Goal: Communication & Community: Answer question/provide support

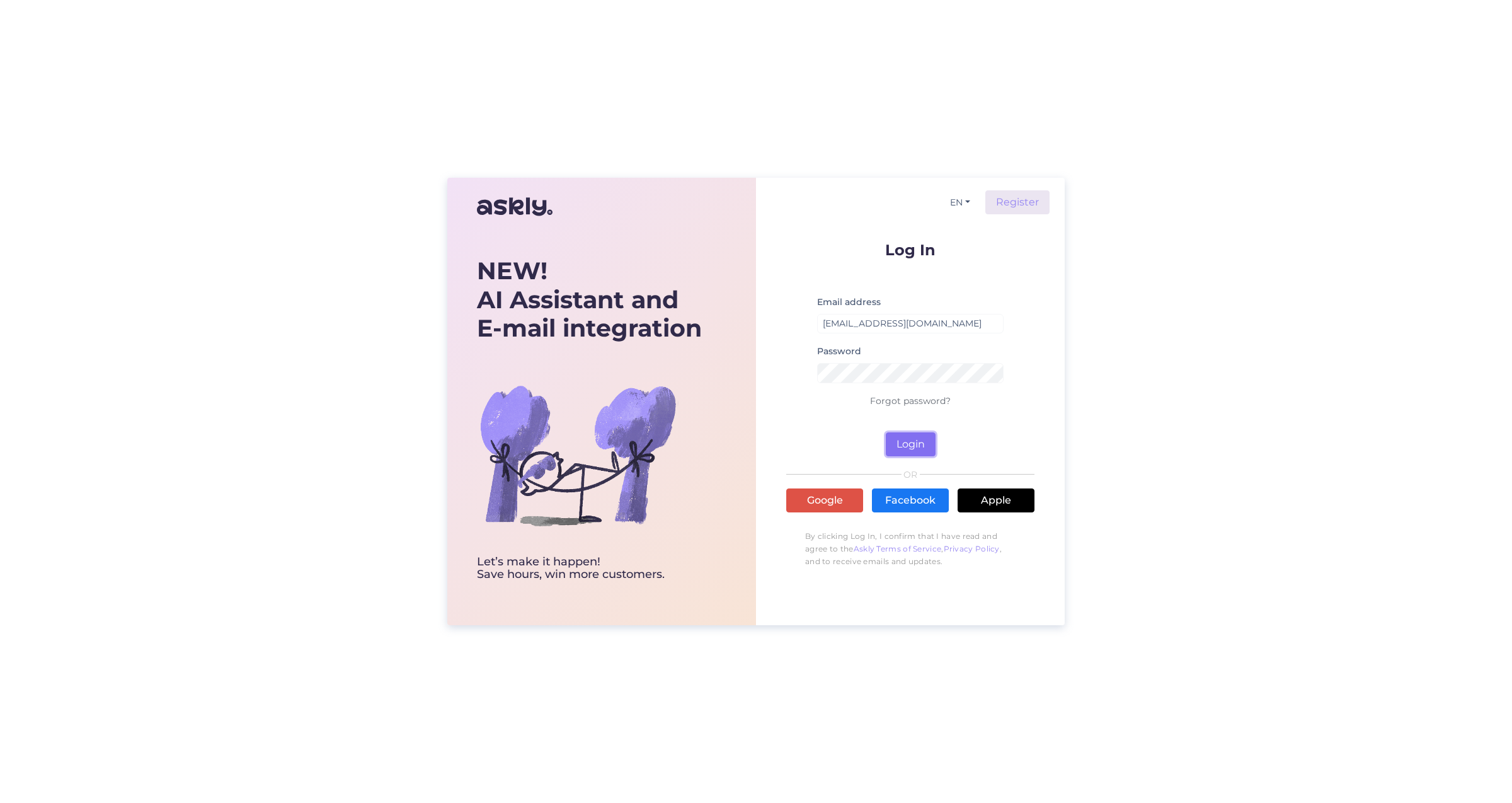
click at [906, 451] on button "Login" at bounding box center [910, 444] width 50 height 24
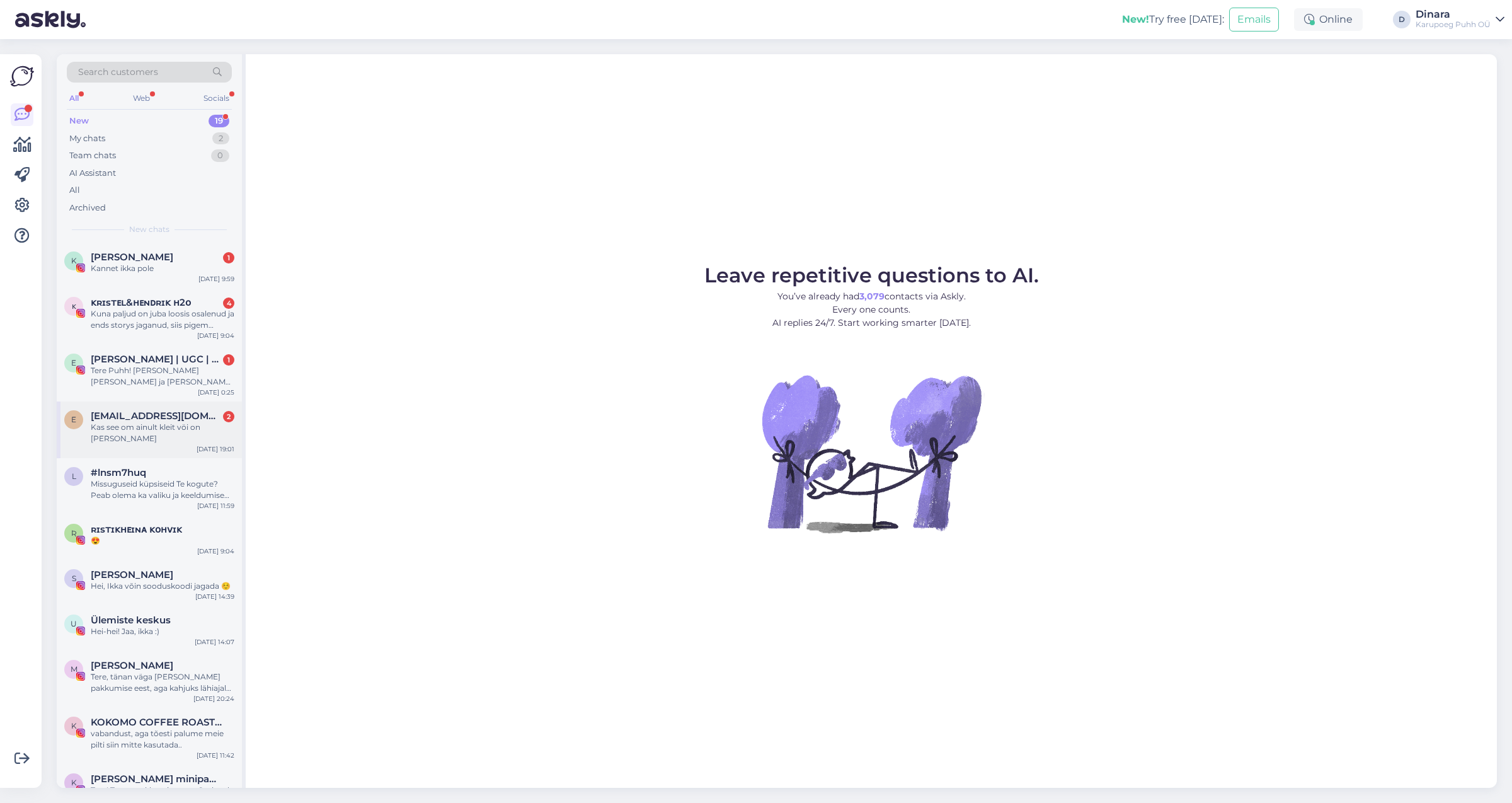
click at [144, 429] on div "Kas see om ainult kleit vöi on [PERSON_NAME]" at bounding box center [163, 433] width 143 height 23
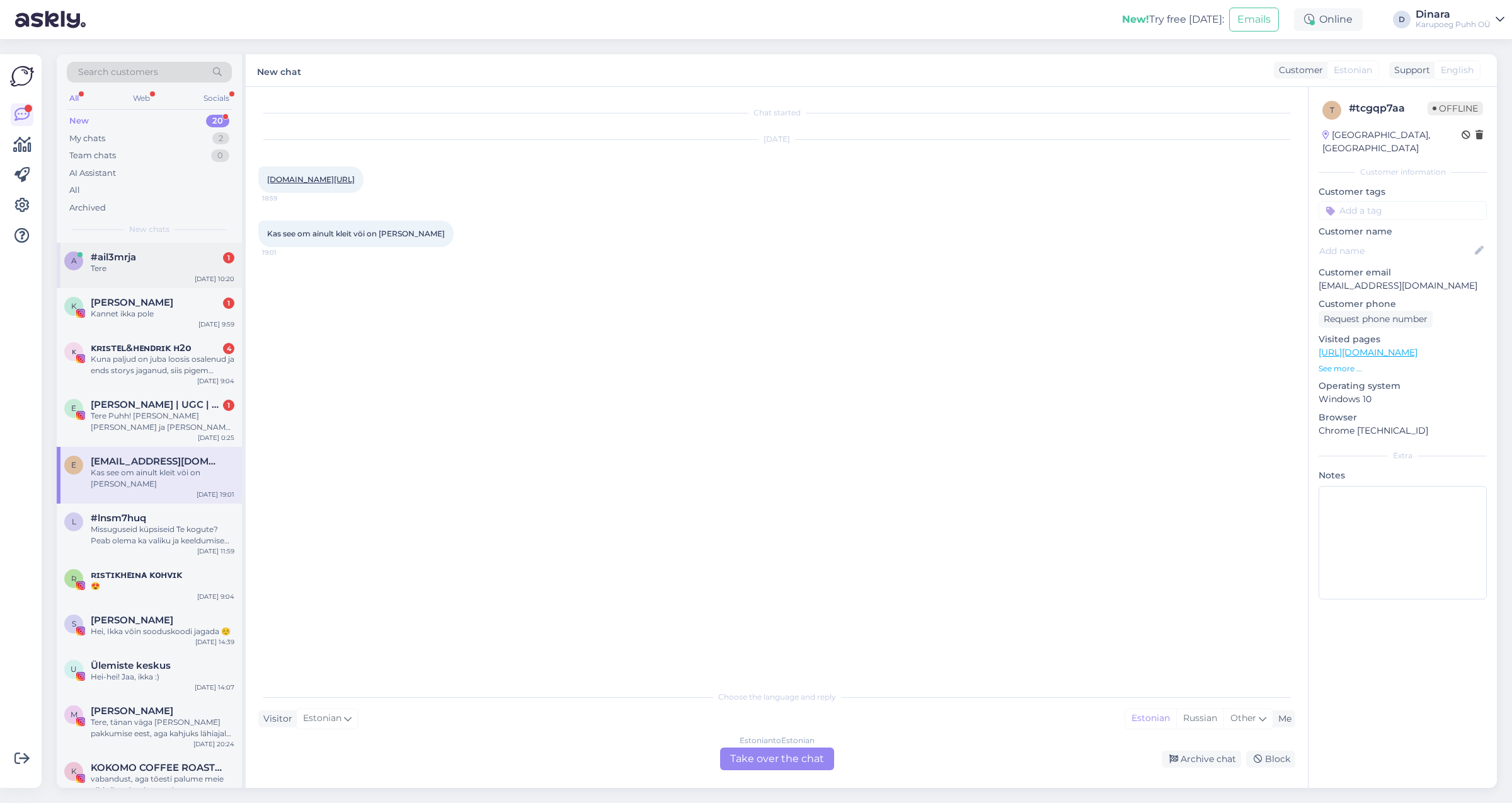
click at [201, 264] on div "Tere" at bounding box center [163, 267] width 143 height 11
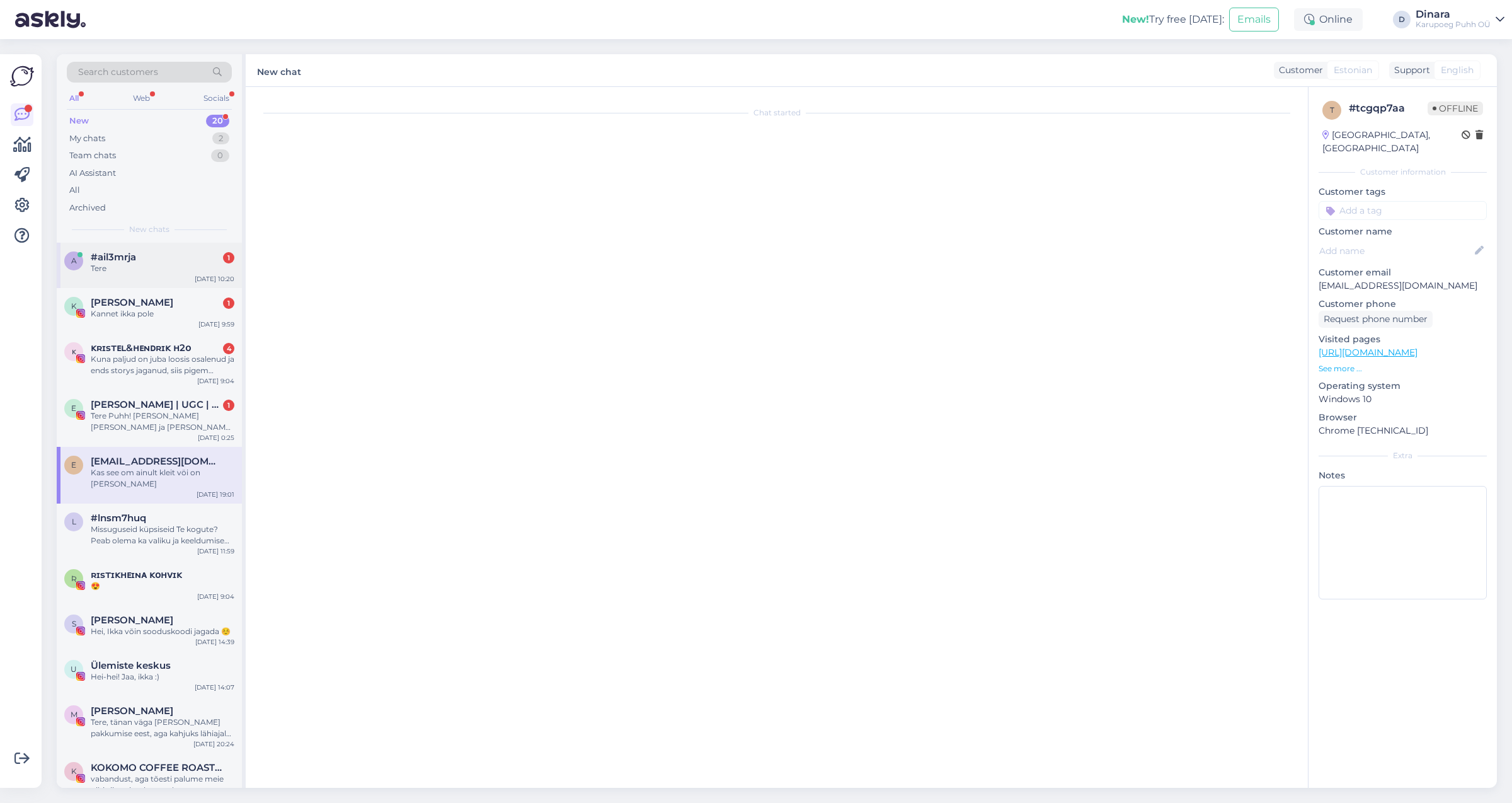
scroll to position [908, 0]
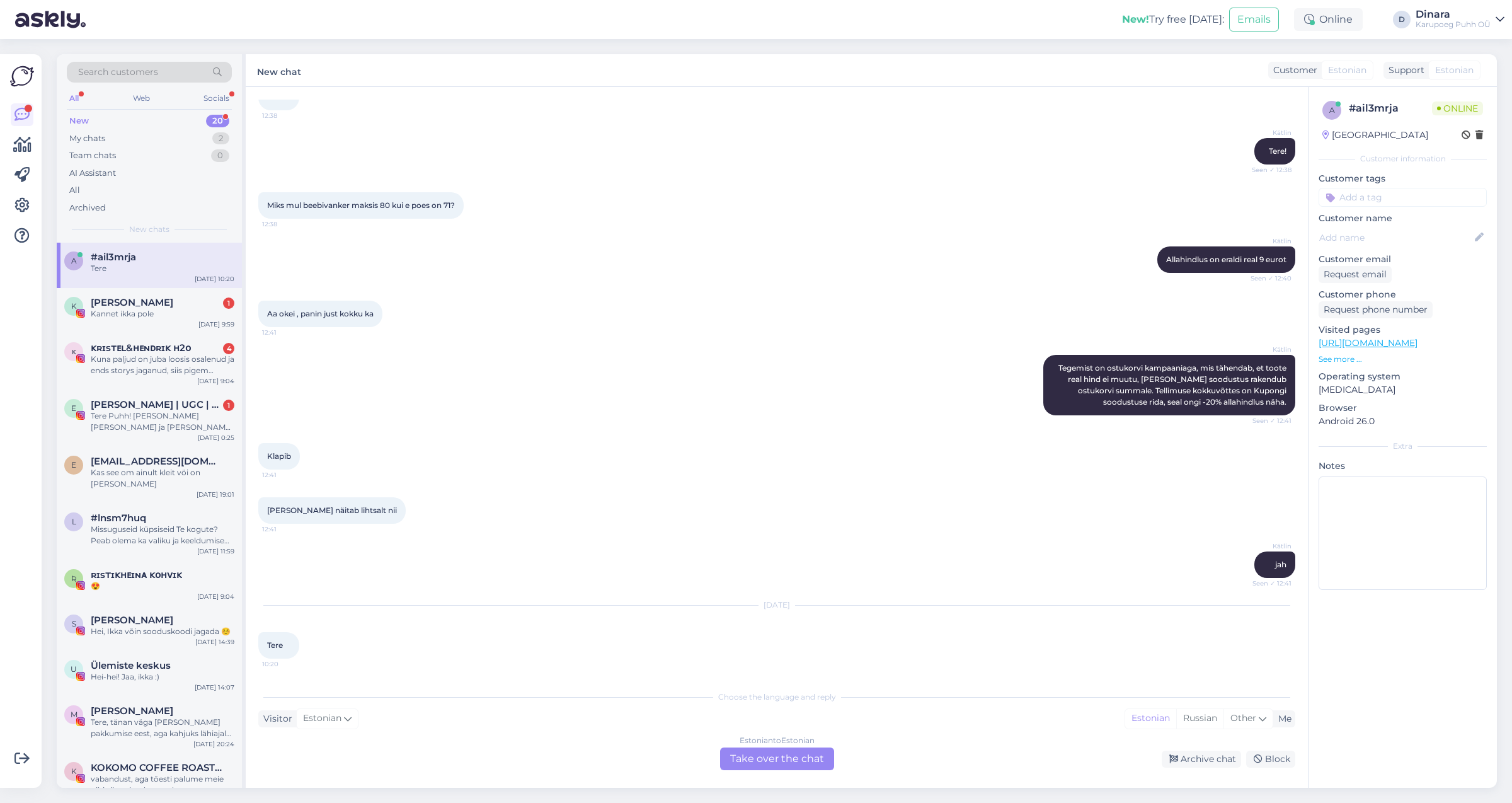
click at [793, 760] on div "Estonian to Estonian Take over the chat" at bounding box center [777, 758] width 114 height 23
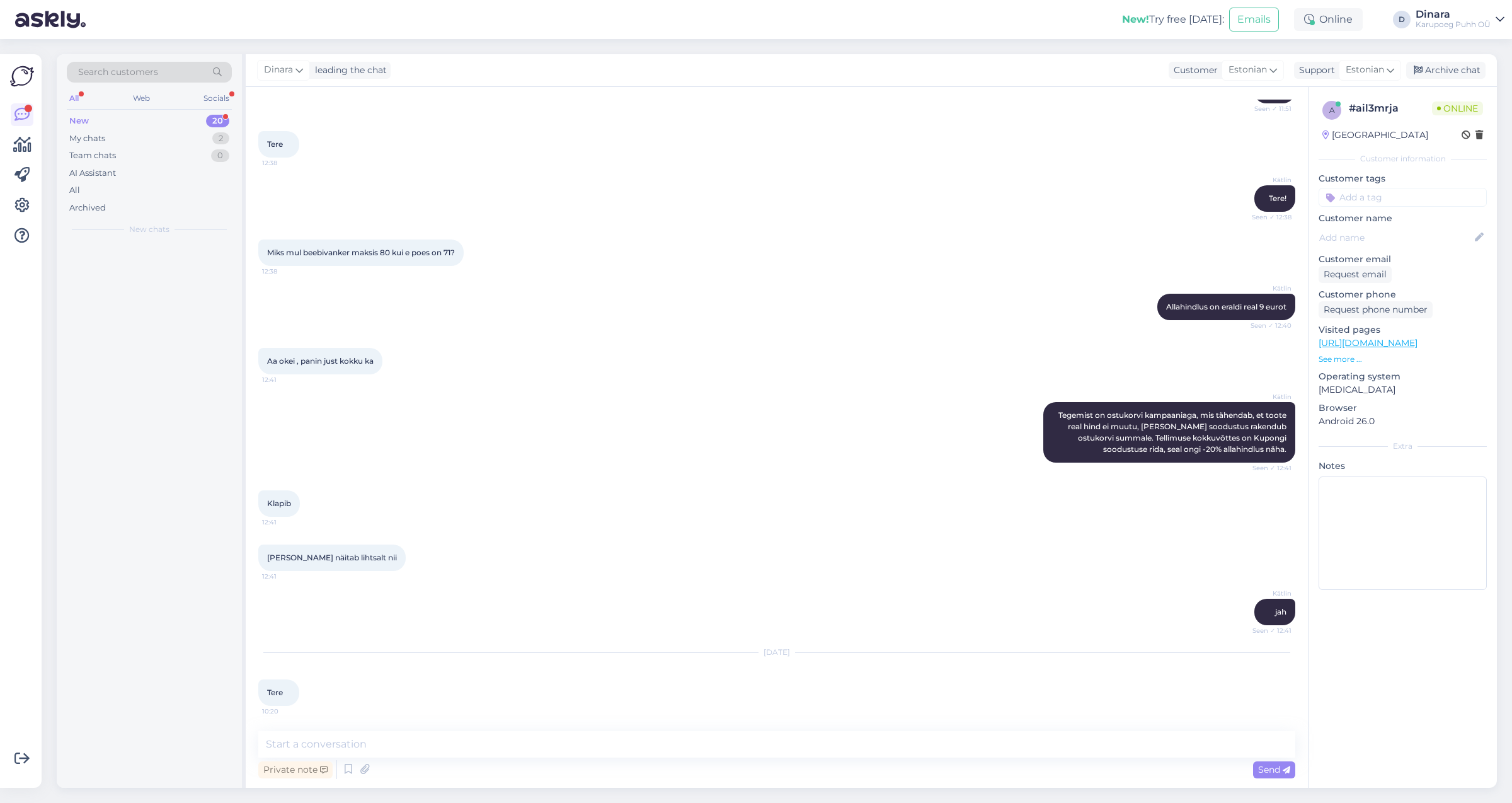
scroll to position [860, 0]
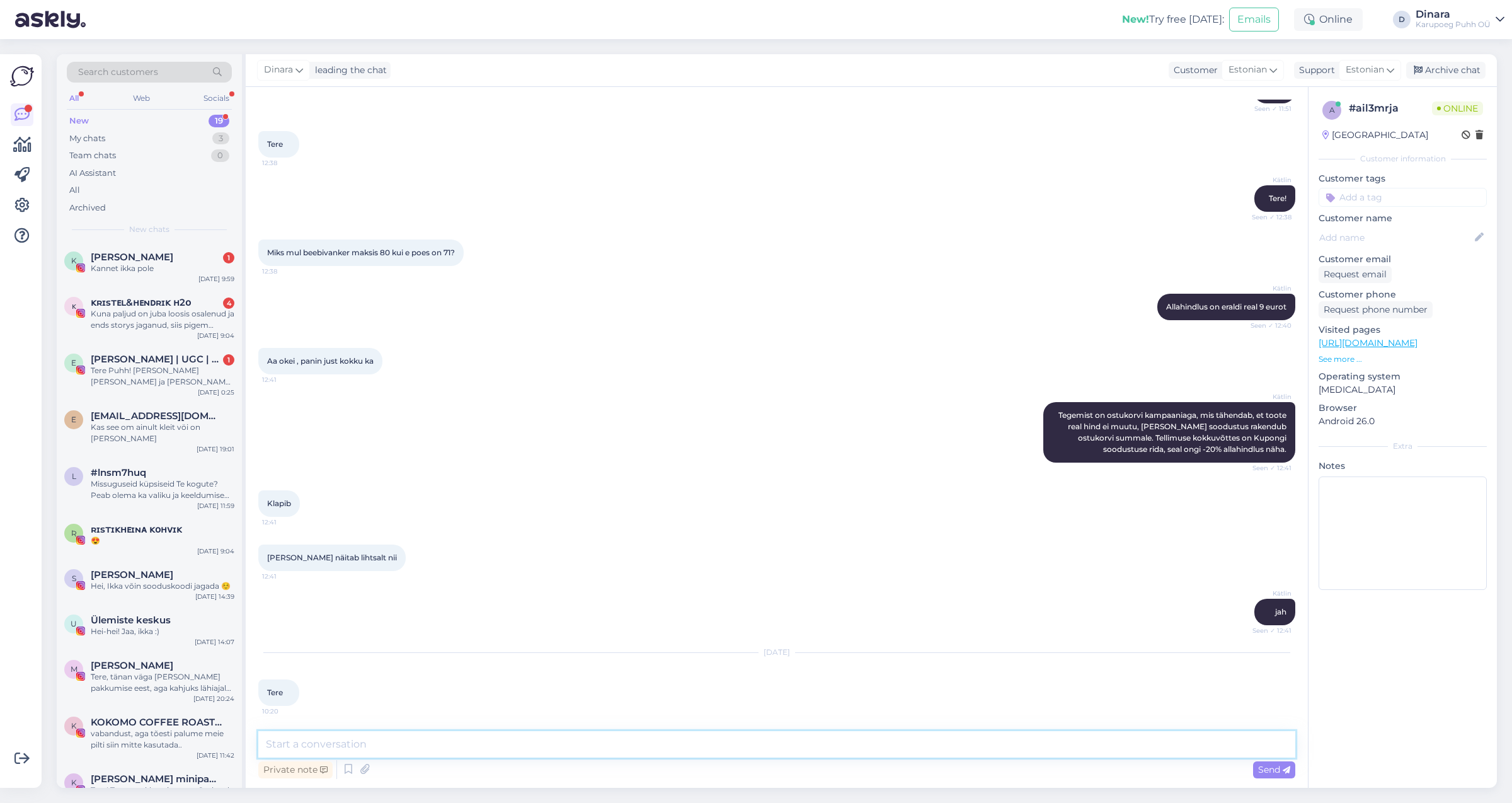
click at [793, 738] on textarea at bounding box center [776, 743] width 1036 height 26
type textarea "Tere!"
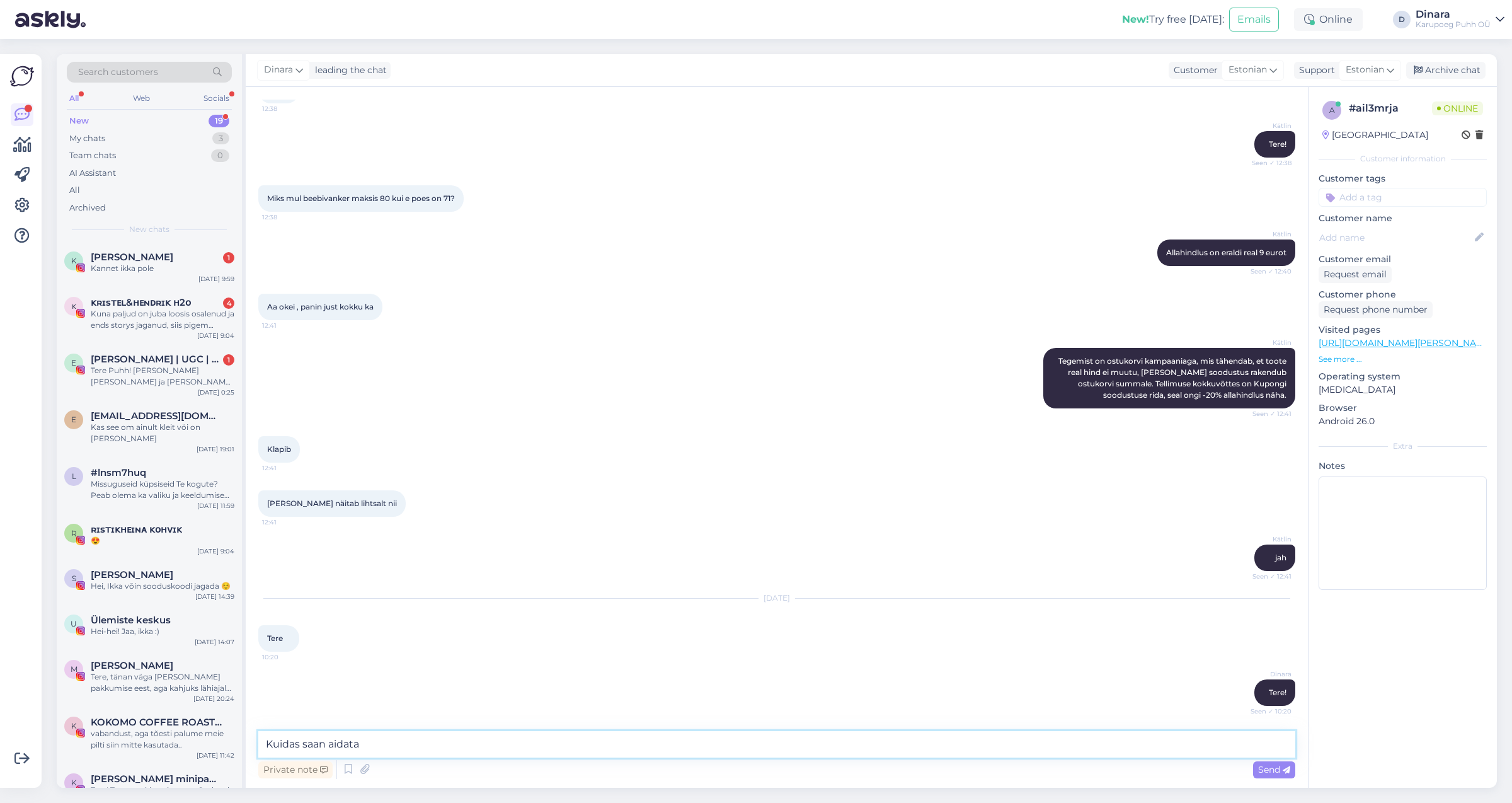
type textarea "Kuidas saan aidata?"
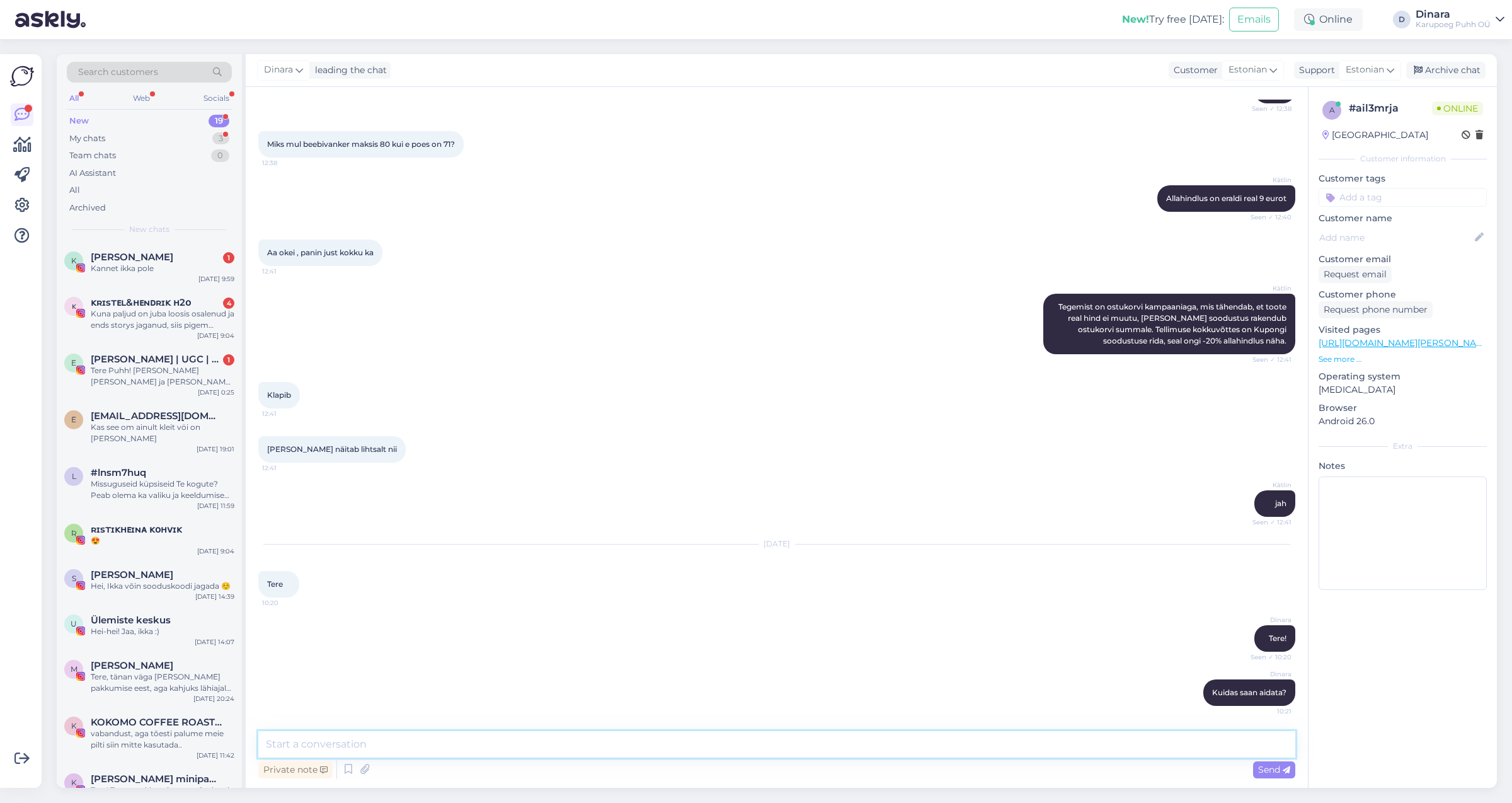
scroll to position [1128, 0]
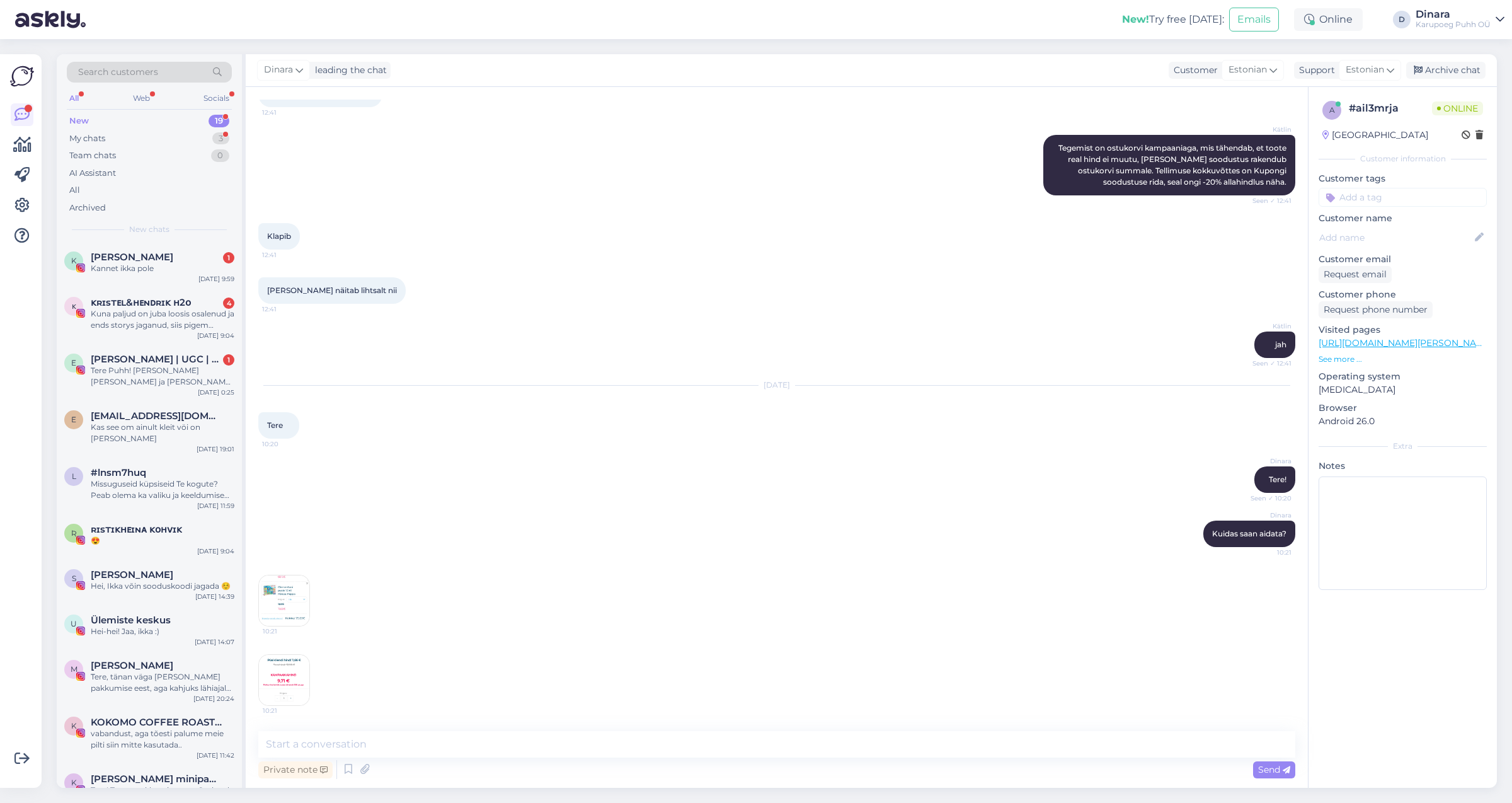
click at [276, 620] on img at bounding box center [284, 601] width 51 height 51
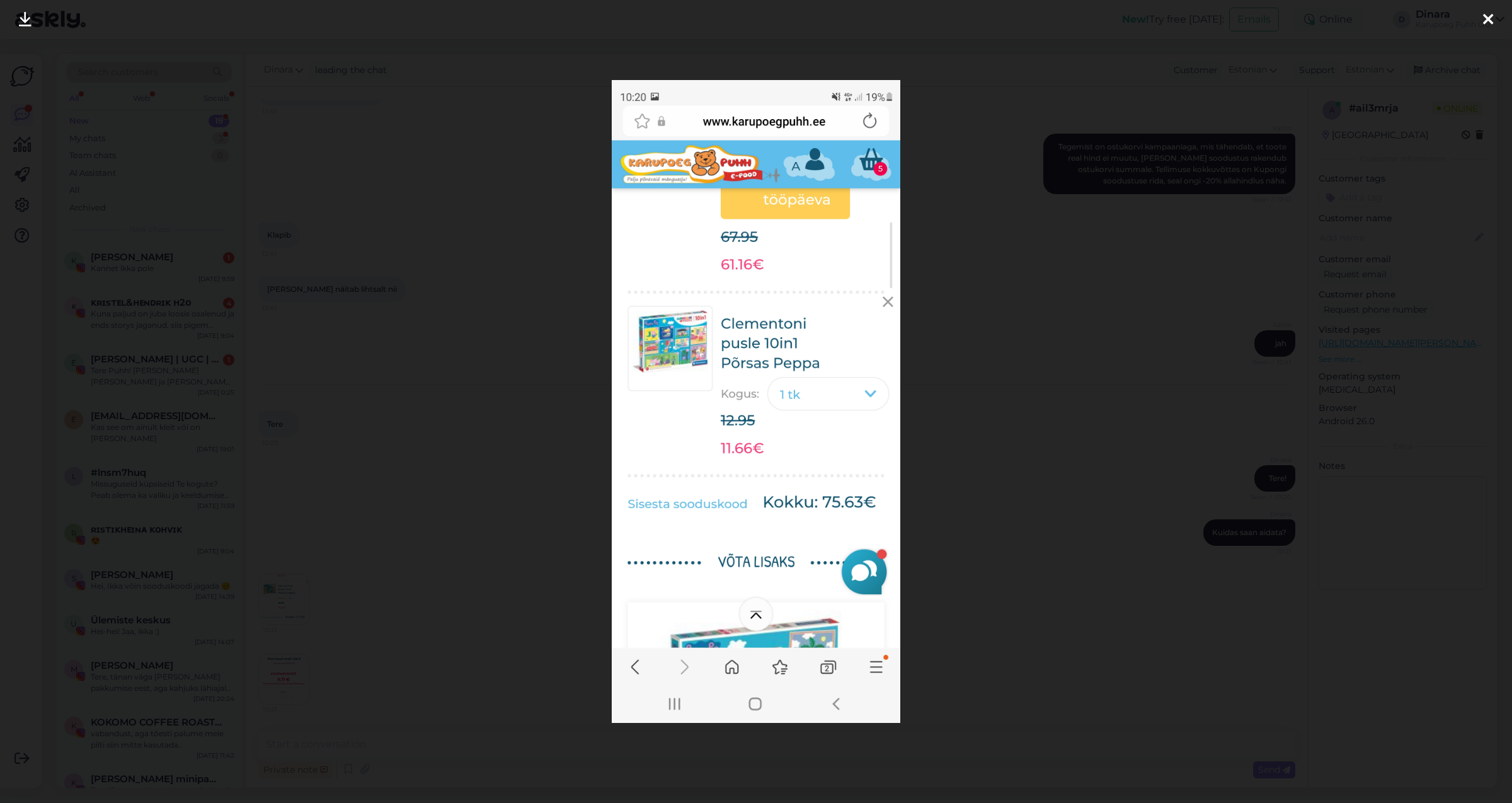
scroll to position [1182, 0]
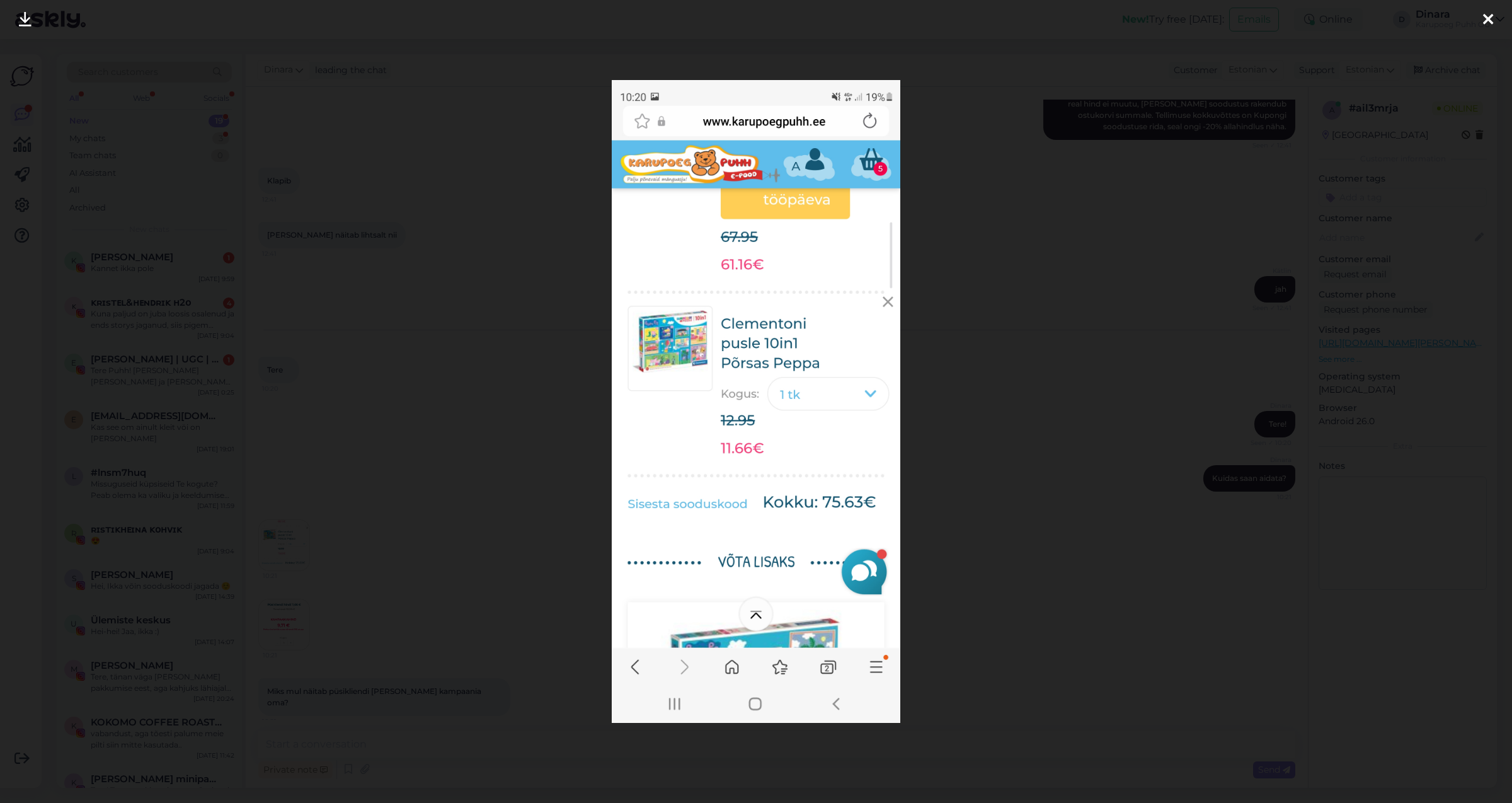
click at [1479, 21] on div at bounding box center [1488, 19] width 25 height 40
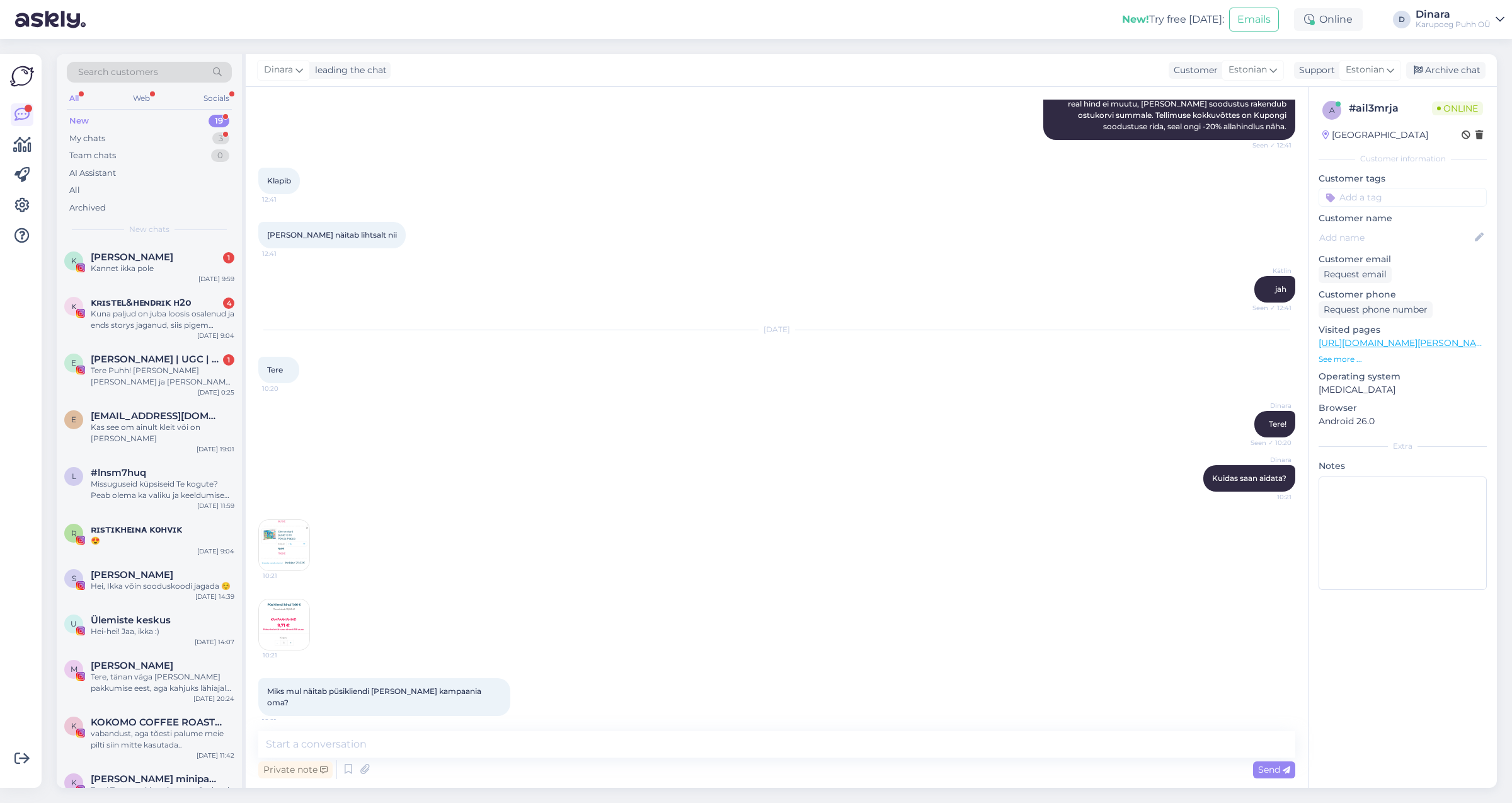
click at [282, 624] on img at bounding box center [284, 624] width 51 height 51
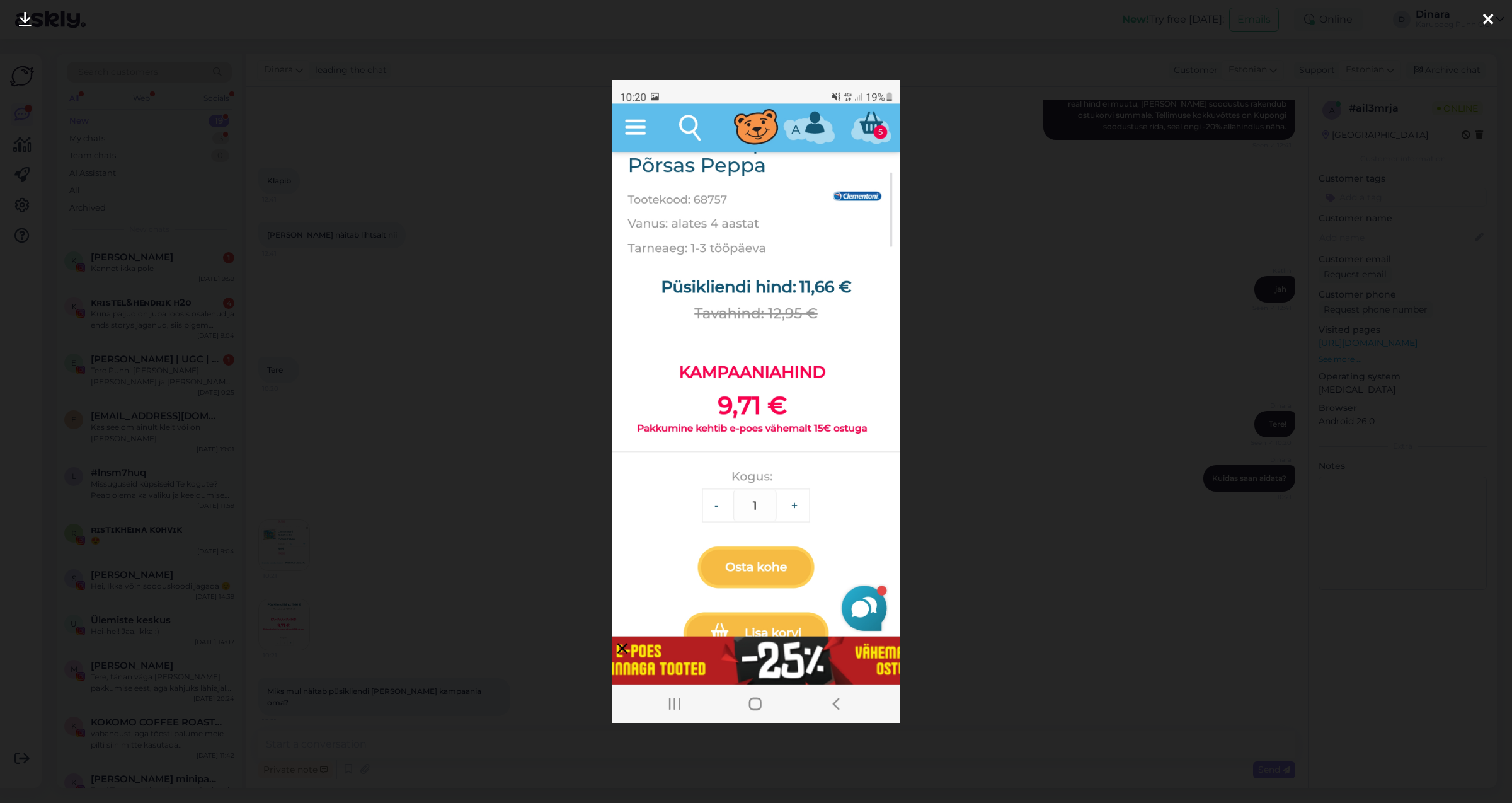
click at [1480, 21] on div at bounding box center [1488, 19] width 25 height 40
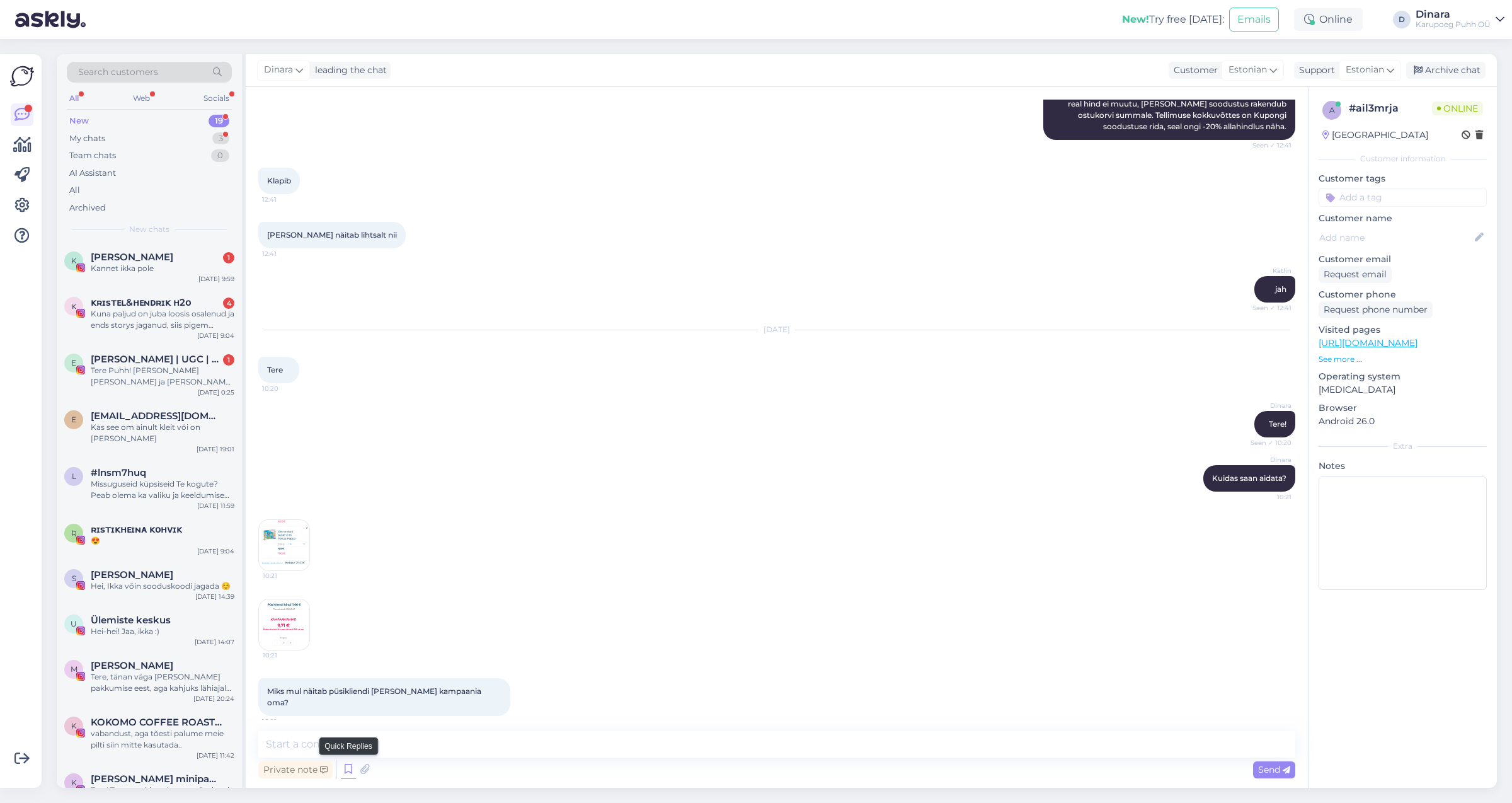
click at [348, 772] on icon at bounding box center [348, 769] width 15 height 19
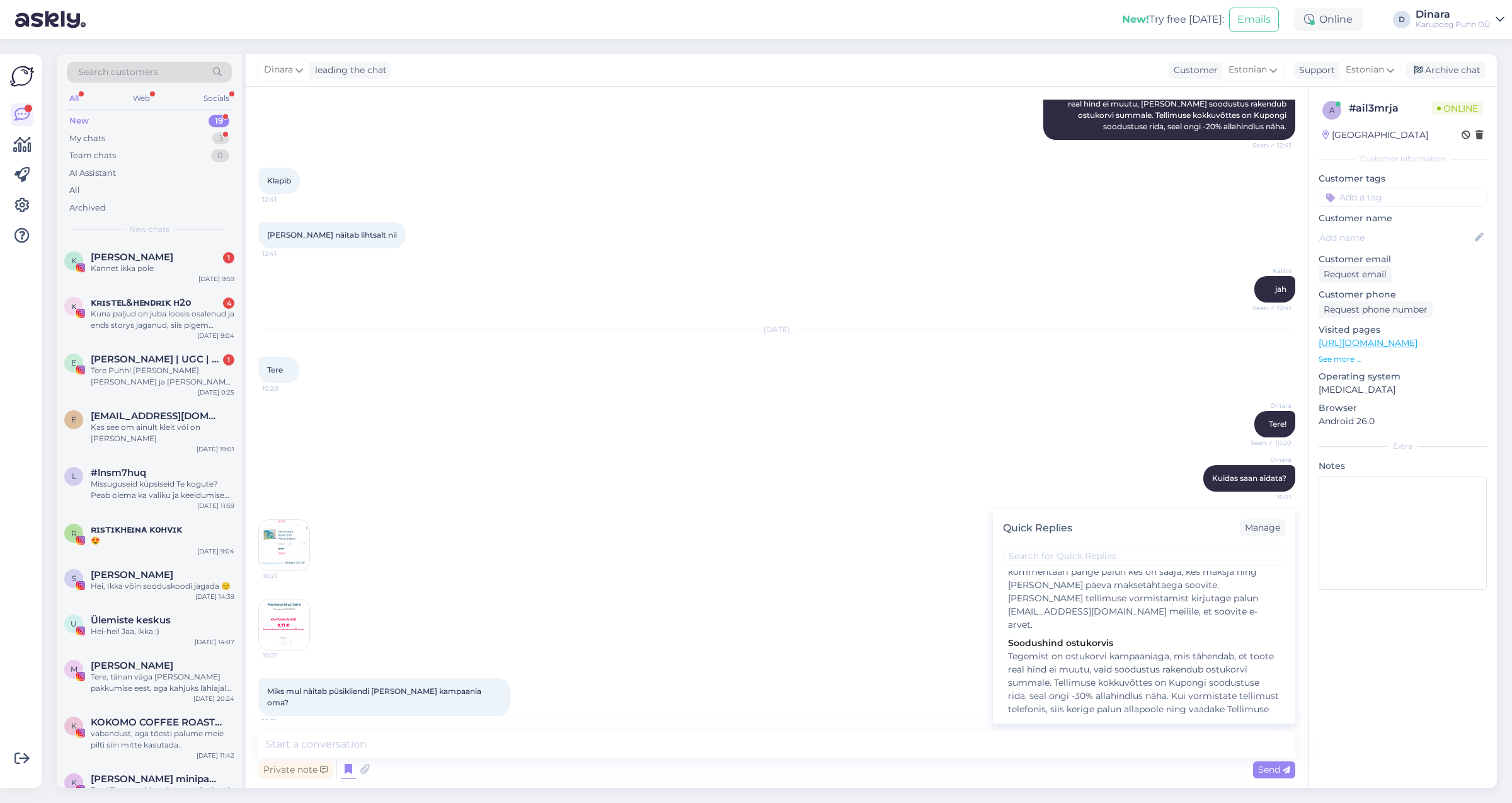
scroll to position [1059, 0]
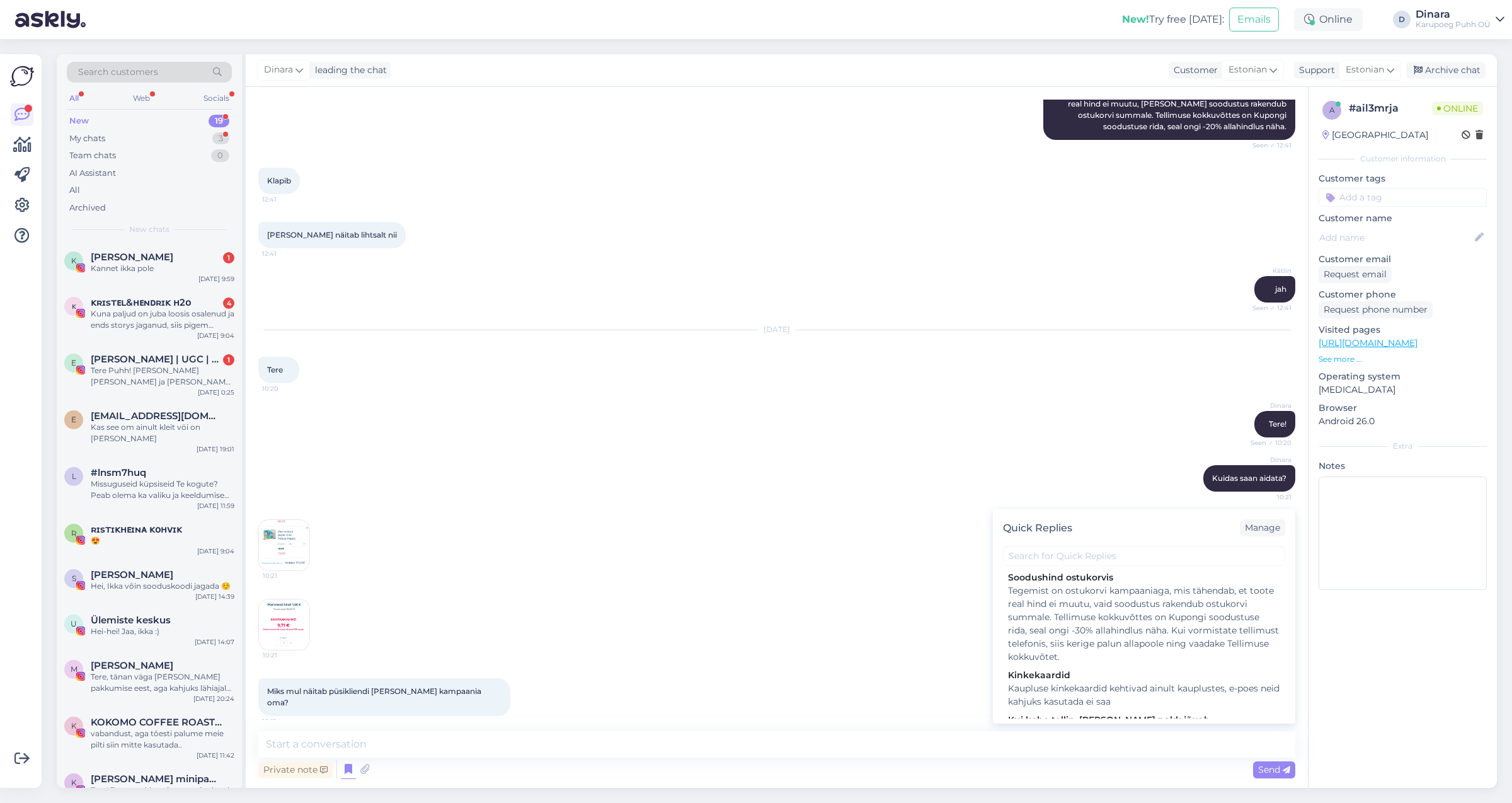
click at [1156, 649] on div "Tegemist on ostukorvi kampaaniaga, mis tähendab, et toote real hind ei muutu, v…" at bounding box center [1143, 623] width 272 height 79
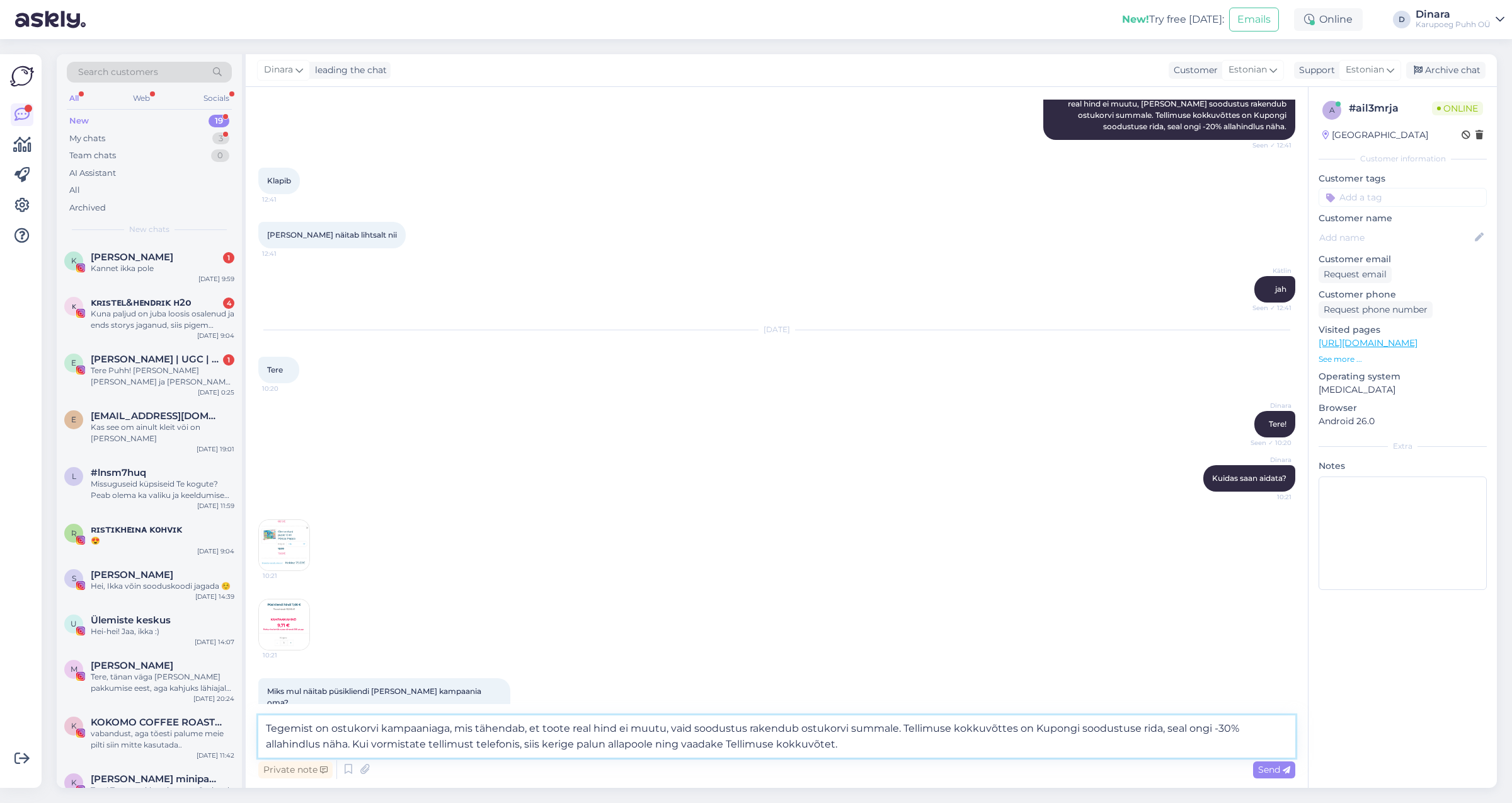
click at [1225, 733] on textarea "Tegemist on ostukorvi kampaaniaga, mis tähendab, et toote real hind ei muutu, v…" at bounding box center [776, 736] width 1036 height 42
type textarea "Tegemist on ostukorvi kampaaniaga, mis tähendab, et toote real hind ei muutu, […"
click at [1273, 771] on span "Send" at bounding box center [1274, 768] width 32 height 11
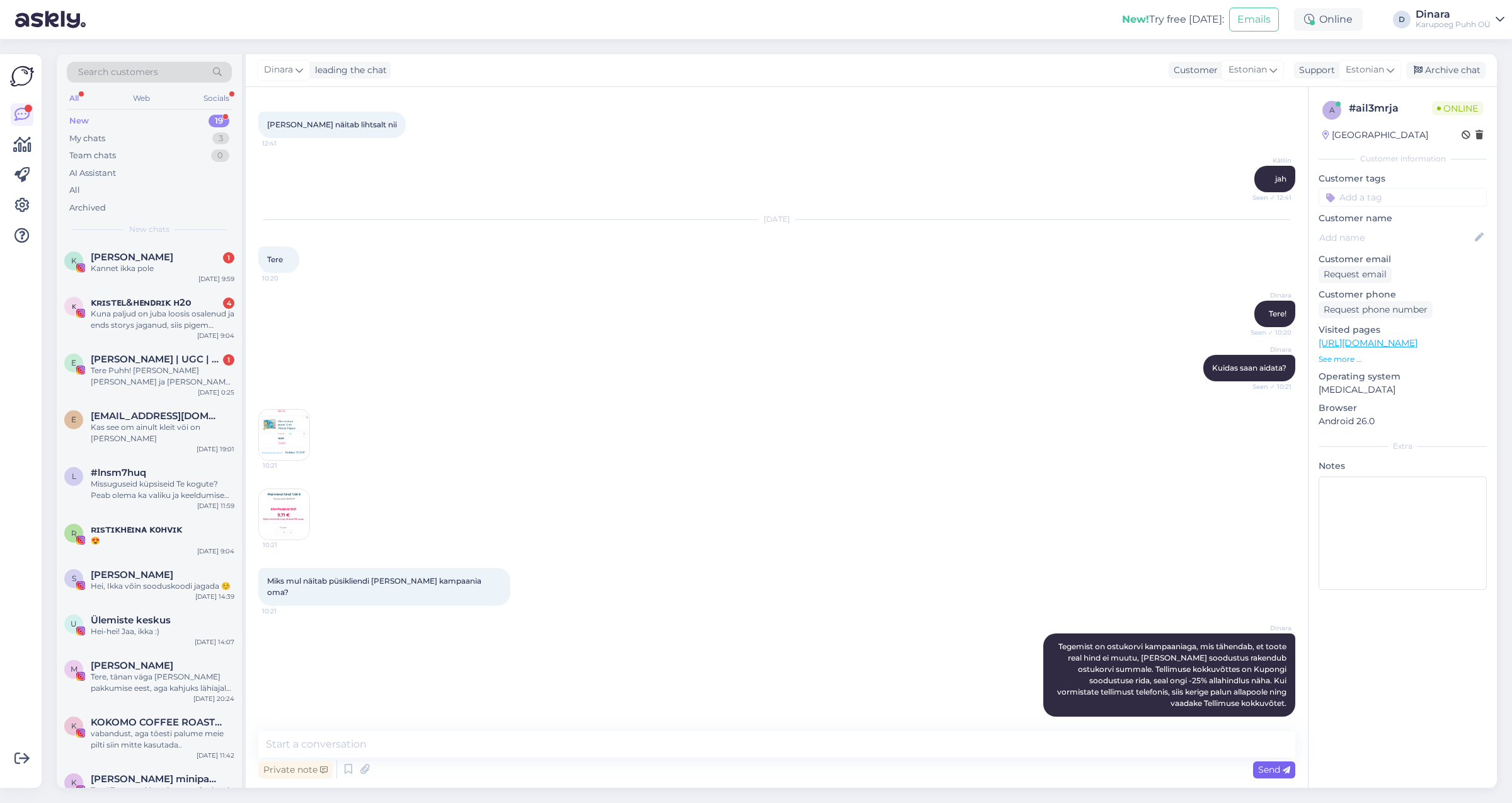
scroll to position [1358, 0]
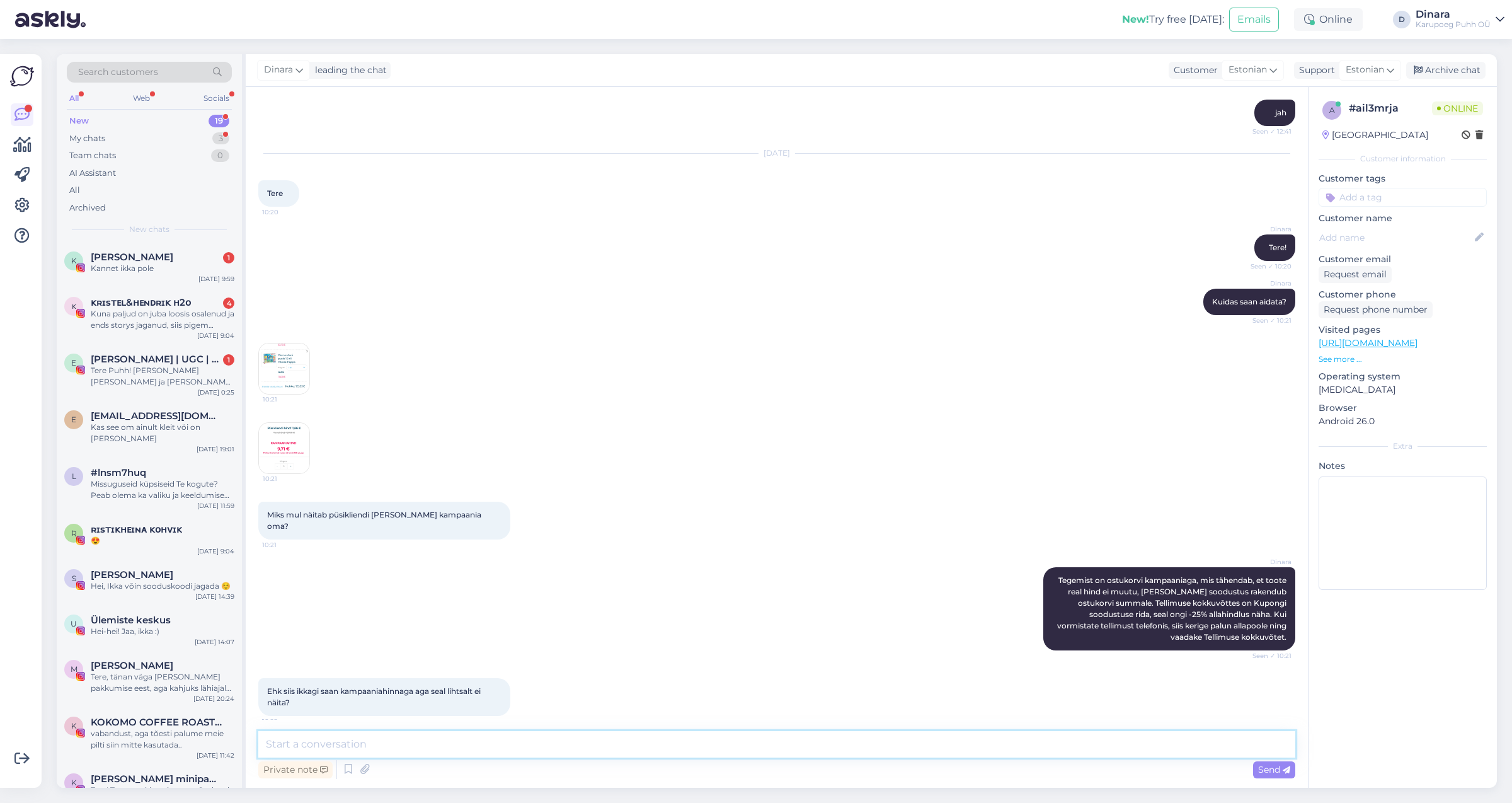
click at [1162, 747] on textarea at bounding box center [776, 743] width 1036 height 26
type textarea "jah"
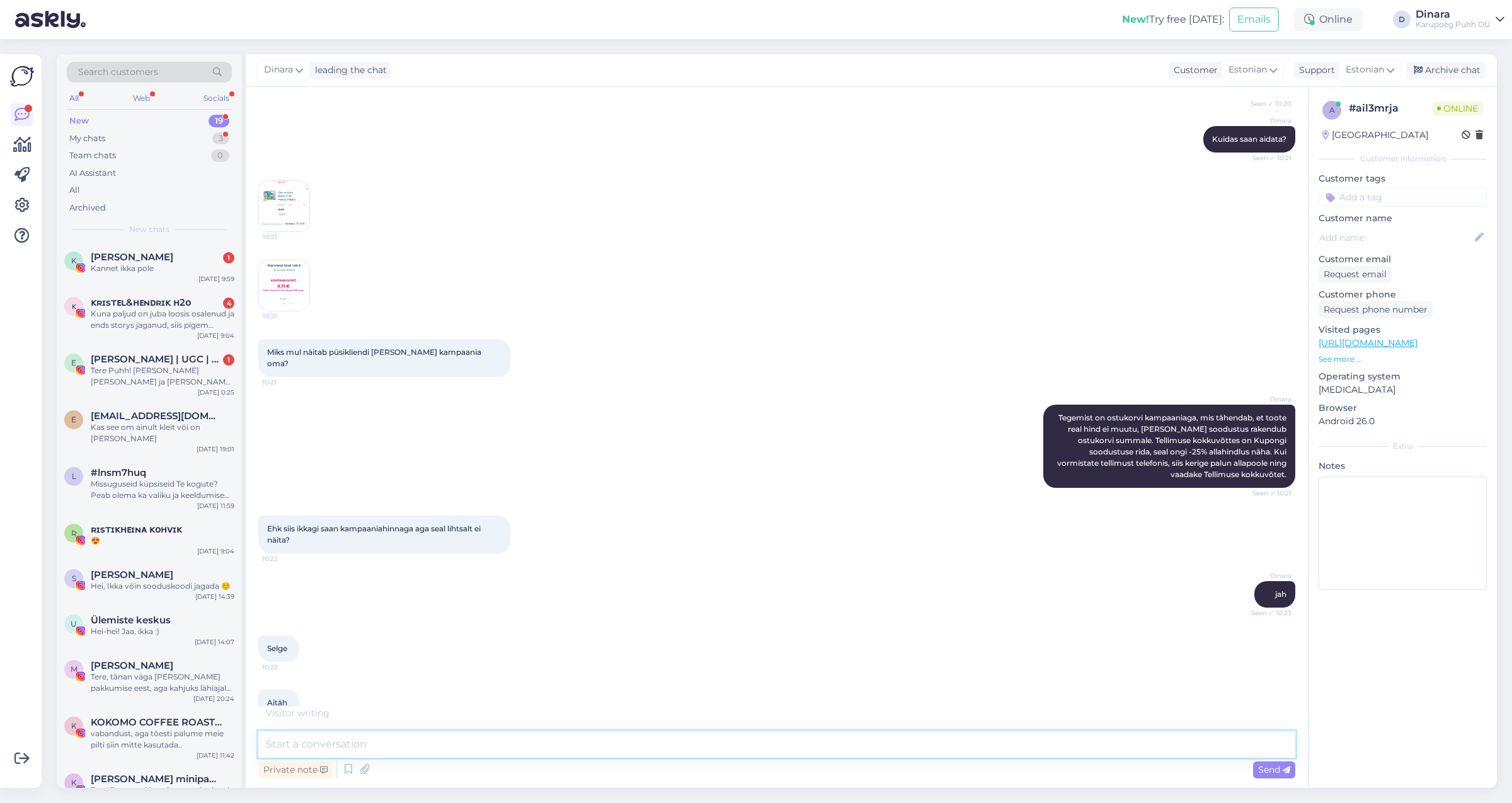
scroll to position [1575, 0]
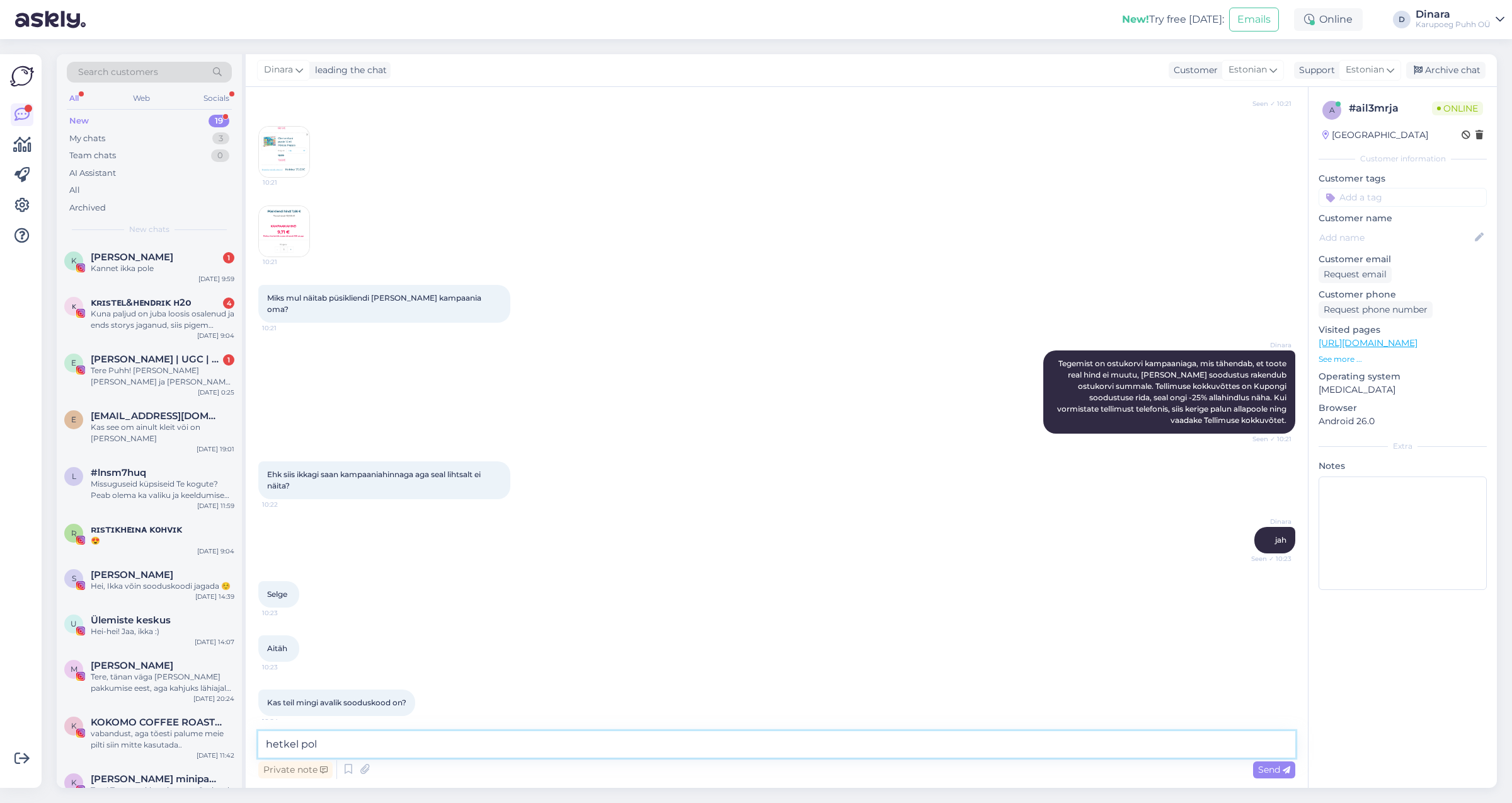
type textarea "hetkel pole"
